Goal: Book appointment/travel/reservation

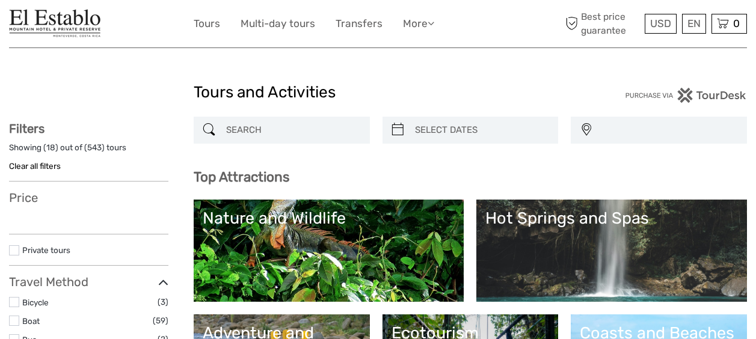
select select
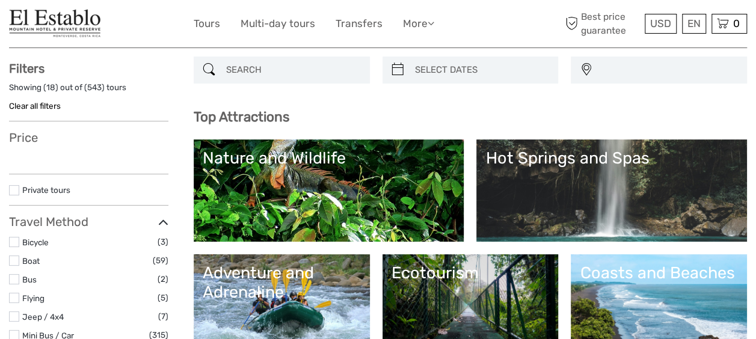
select select
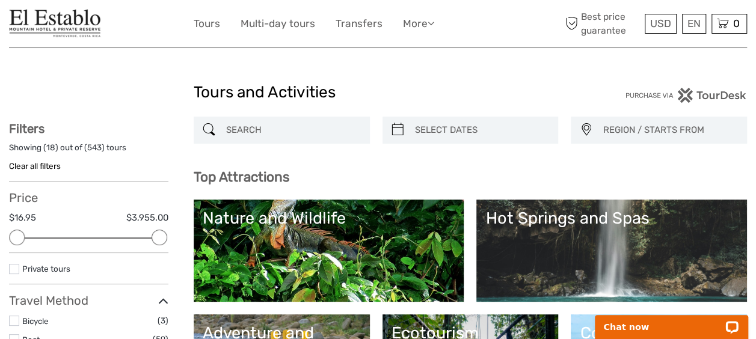
click at [398, 236] on link "Nature and Wildlife" at bounding box center [329, 251] width 252 height 84
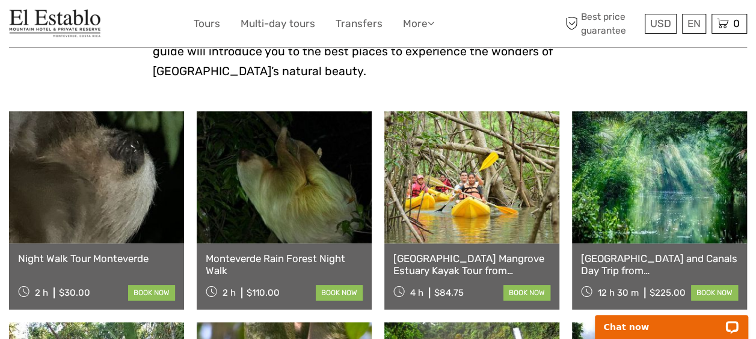
click at [56, 252] on link "Night Walk Tour Monteverde" at bounding box center [96, 258] width 157 height 12
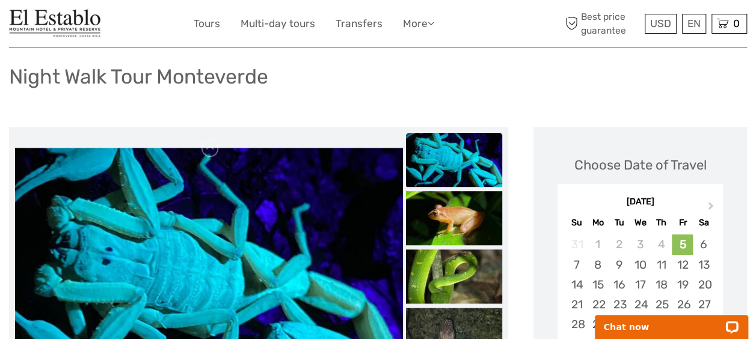
scroll to position [60, 0]
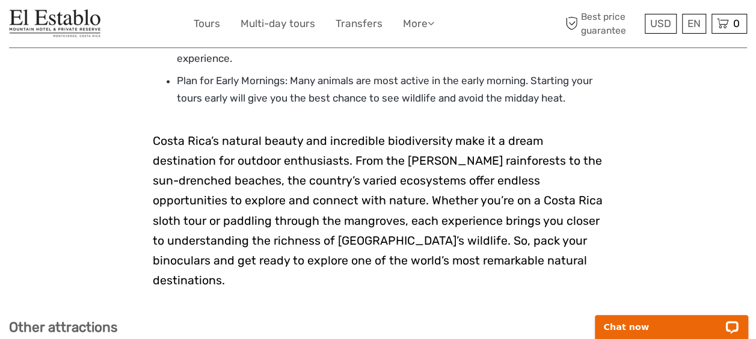
scroll to position [3126, 0]
